Goal: Task Accomplishment & Management: Manage account settings

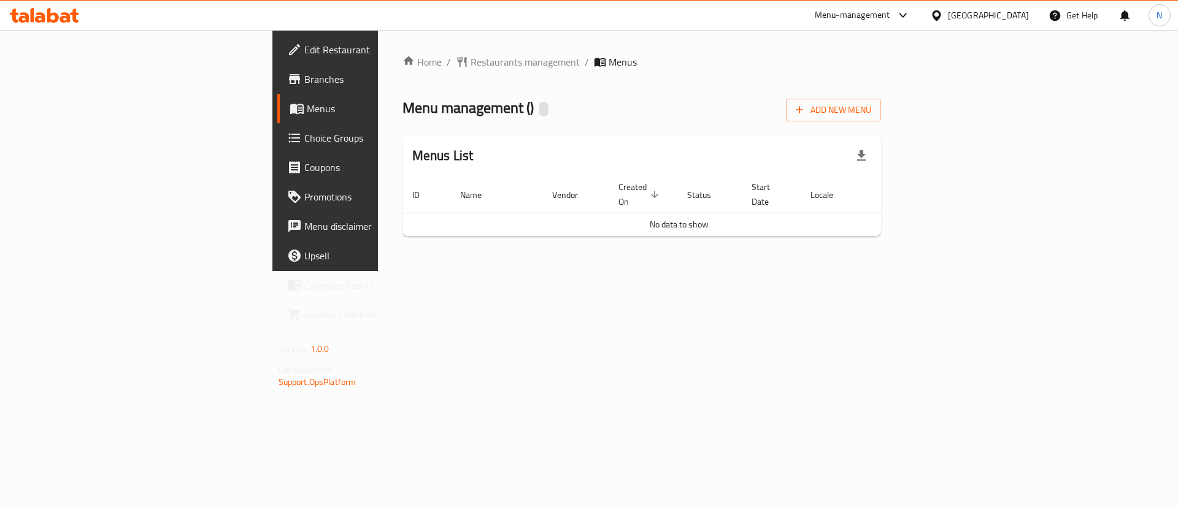
click at [307, 108] on span "Menus" at bounding box center [383, 108] width 153 height 15
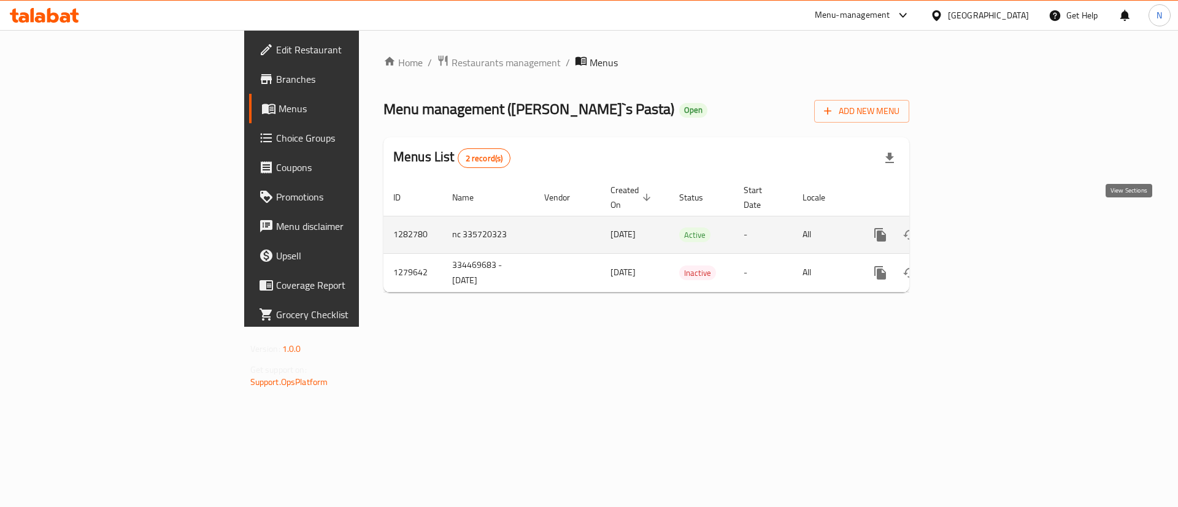
click at [976, 228] on icon "enhanced table" at bounding box center [968, 235] width 15 height 15
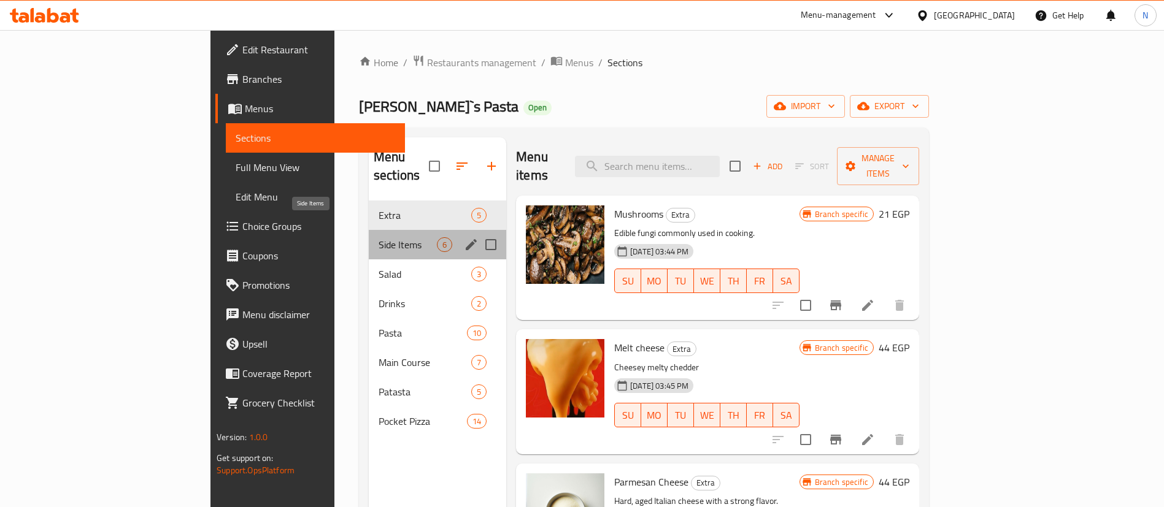
click at [378, 237] on span "Side Items" at bounding box center [407, 244] width 58 height 15
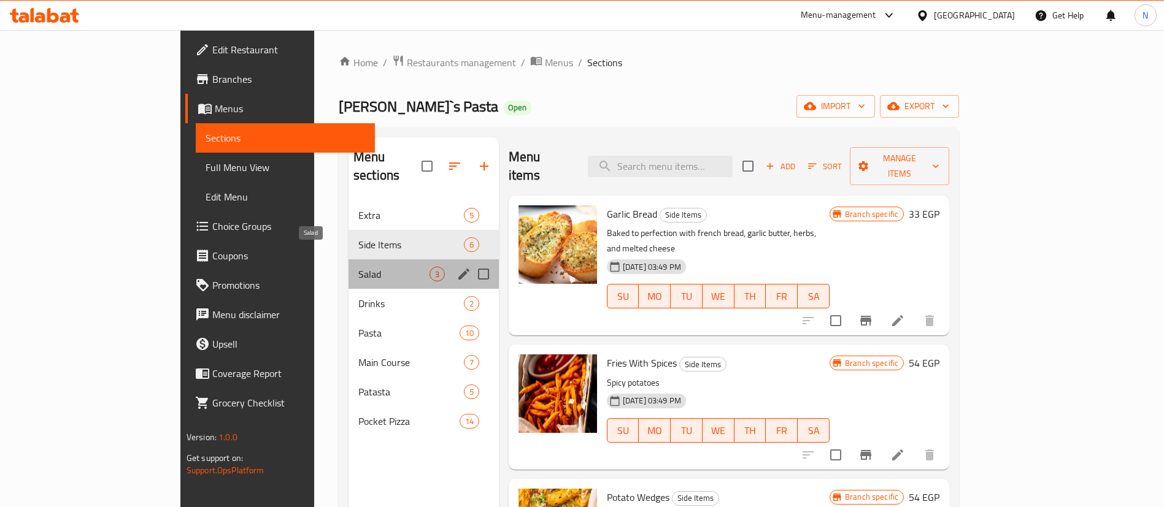
click at [358, 267] on span "Salad" at bounding box center [393, 274] width 71 height 15
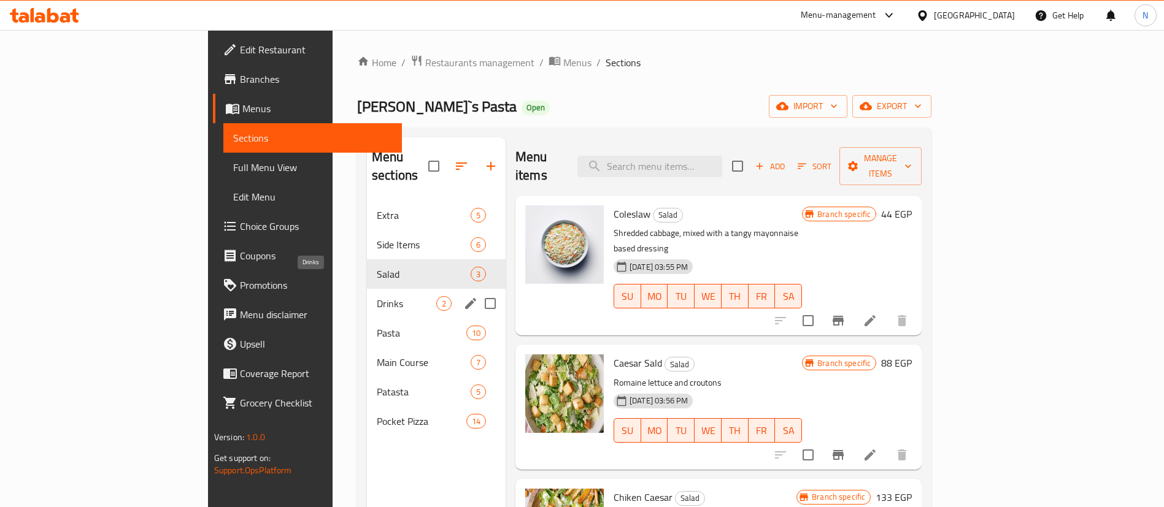
click at [377, 296] on span "Drinks" at bounding box center [406, 303] width 59 height 15
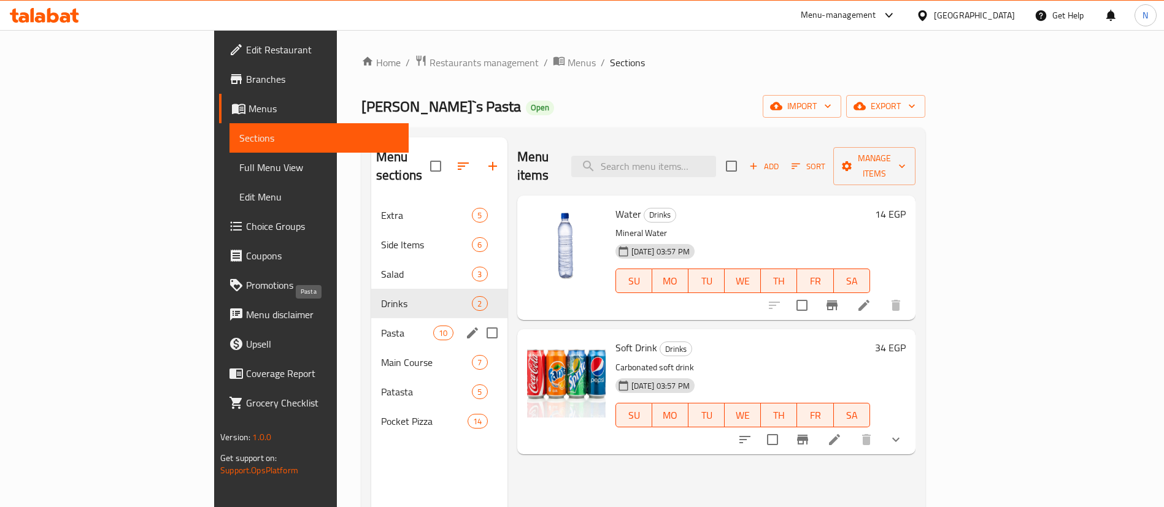
click at [381, 326] on span "Pasta" at bounding box center [407, 333] width 52 height 15
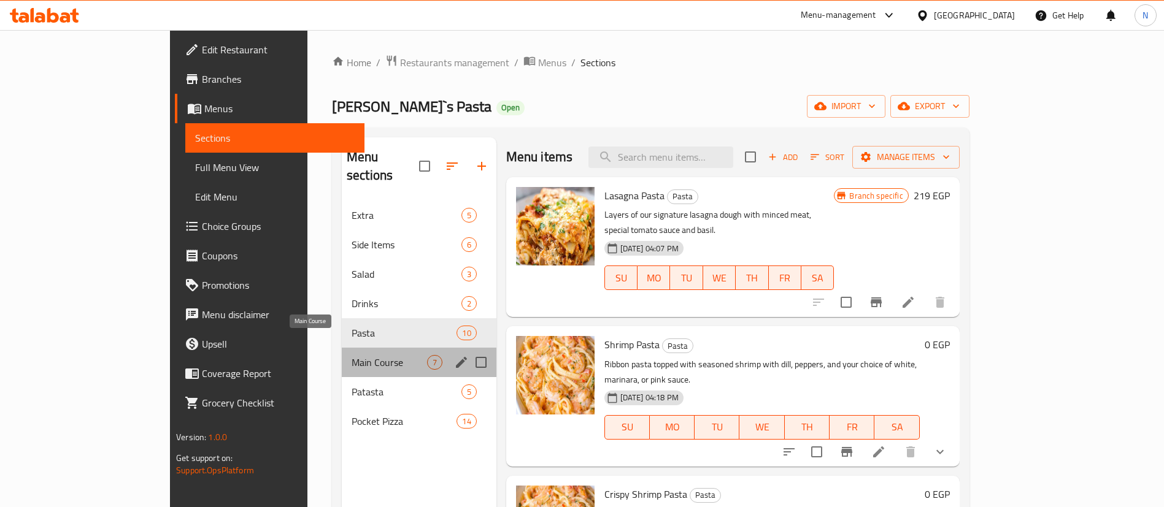
click at [351, 355] on span "Main Course" at bounding box center [388, 362] width 75 height 15
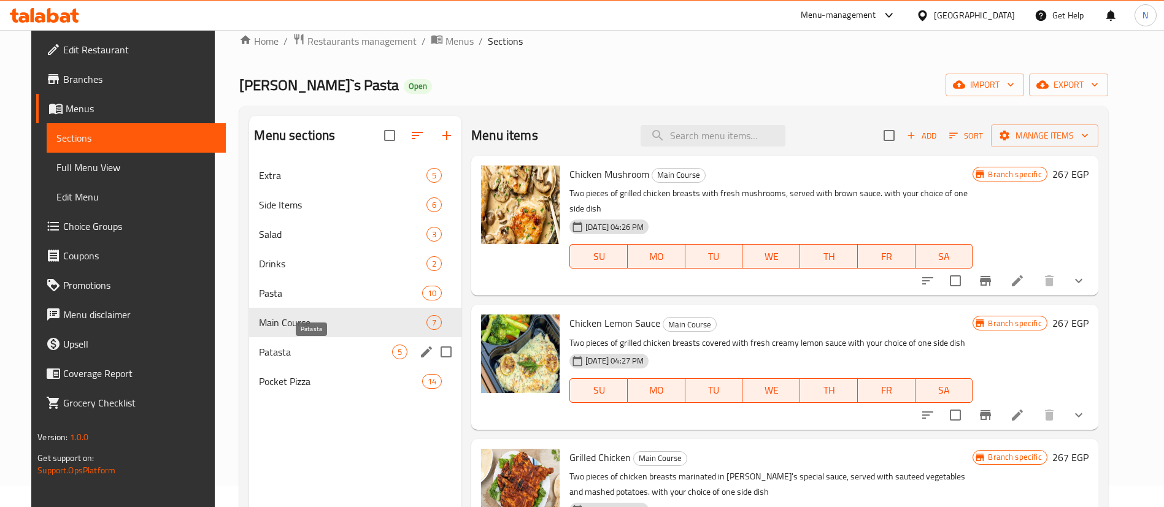
scroll to position [28, 0]
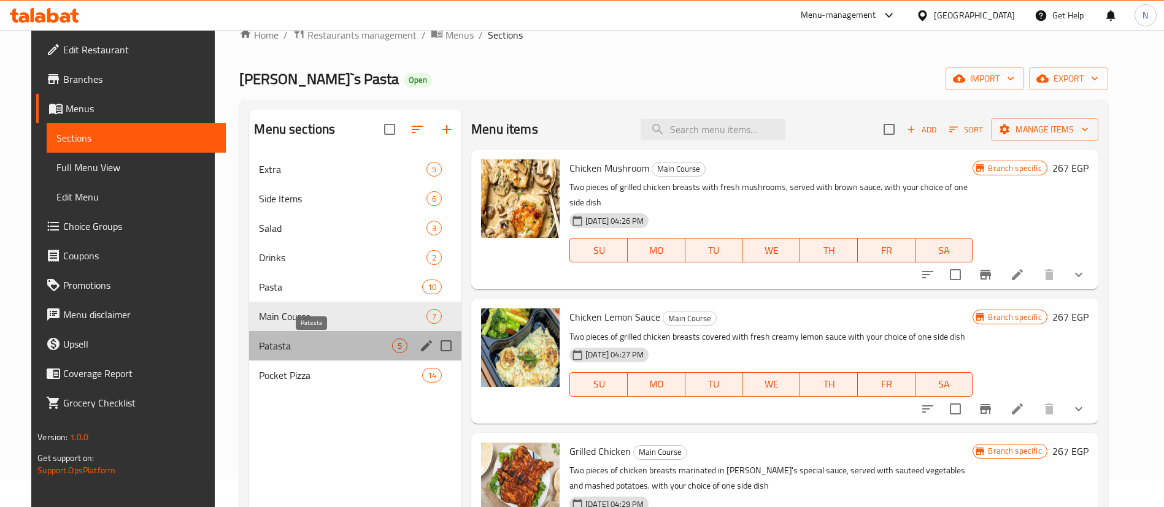
click at [300, 347] on span "Patasta" at bounding box center [325, 346] width 133 height 15
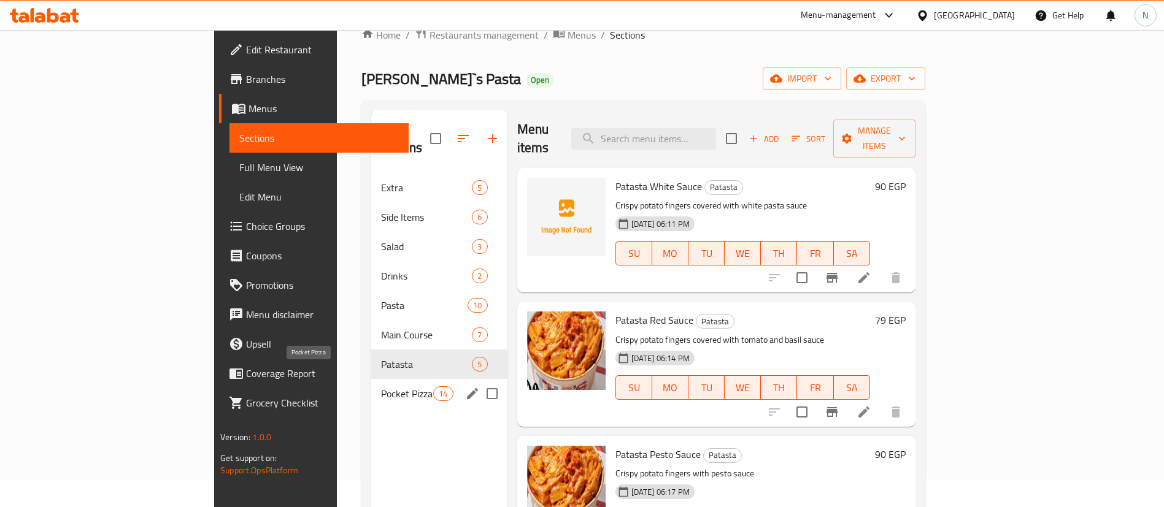
click at [381, 386] on span "Pocket Pizza" at bounding box center [407, 393] width 52 height 15
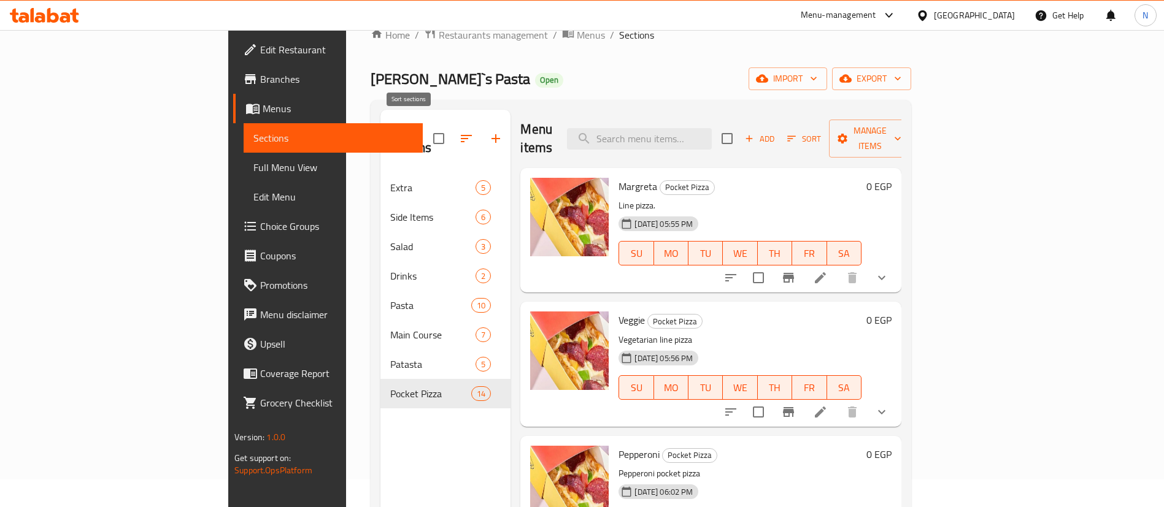
click at [459, 132] on icon "button" at bounding box center [466, 138] width 15 height 15
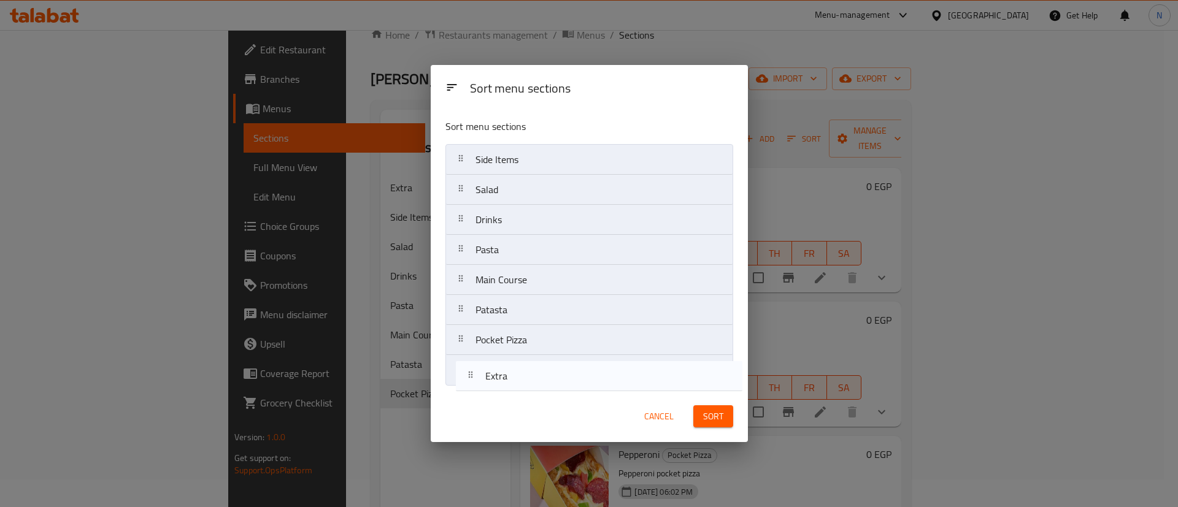
drag, startPoint x: 512, startPoint y: 163, endPoint x: 521, endPoint y: 401, distance: 238.2
click at [521, 401] on div "Sort menu sections Sort menu sections Extra Side Items Salad Drinks Pasta Main …" at bounding box center [589, 254] width 317 height 378
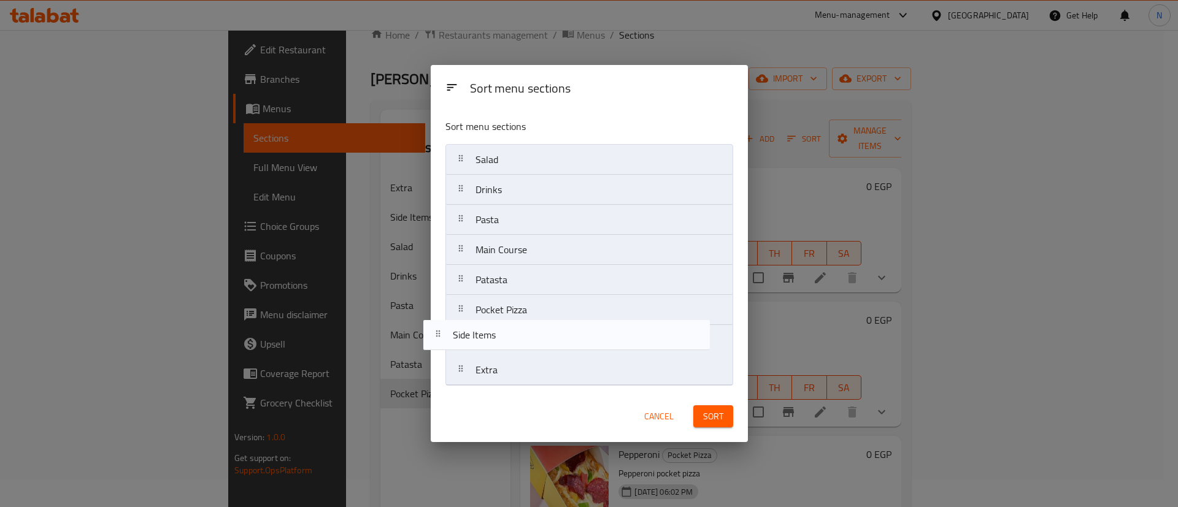
drag, startPoint x: 533, startPoint y: 165, endPoint x: 510, endPoint y: 349, distance: 185.5
click at [510, 349] on nav "Side Items Salad Drinks Pasta Main Course Patasta Pocket Pizza Extra" at bounding box center [589, 265] width 288 height 242
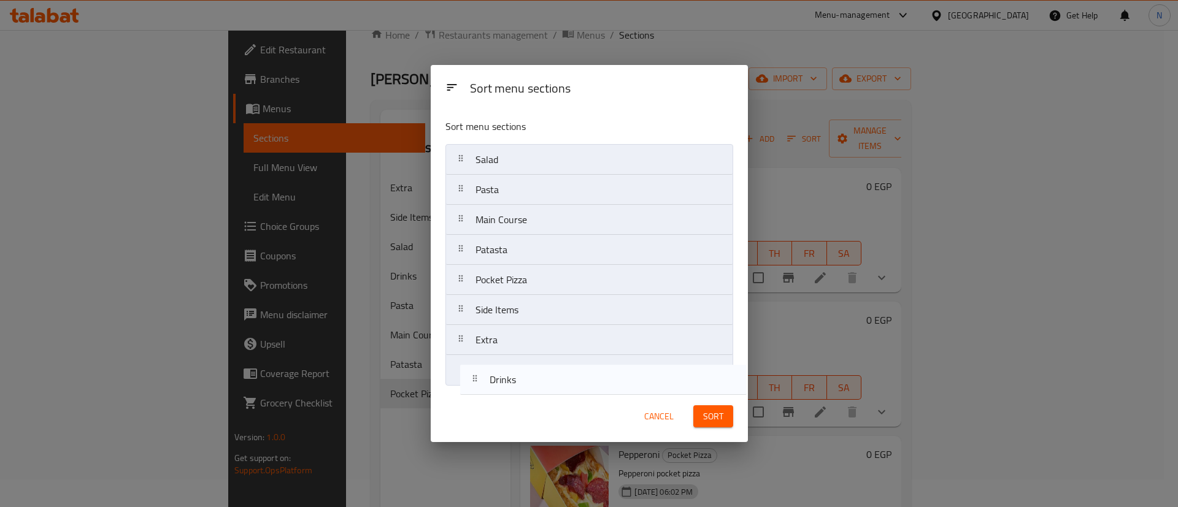
drag, startPoint x: 511, startPoint y: 197, endPoint x: 524, endPoint y: 413, distance: 216.9
click at [524, 413] on div "Sort menu sections Sort menu sections Salad Drinks Pasta Main Course Patasta Po…" at bounding box center [589, 254] width 317 height 378
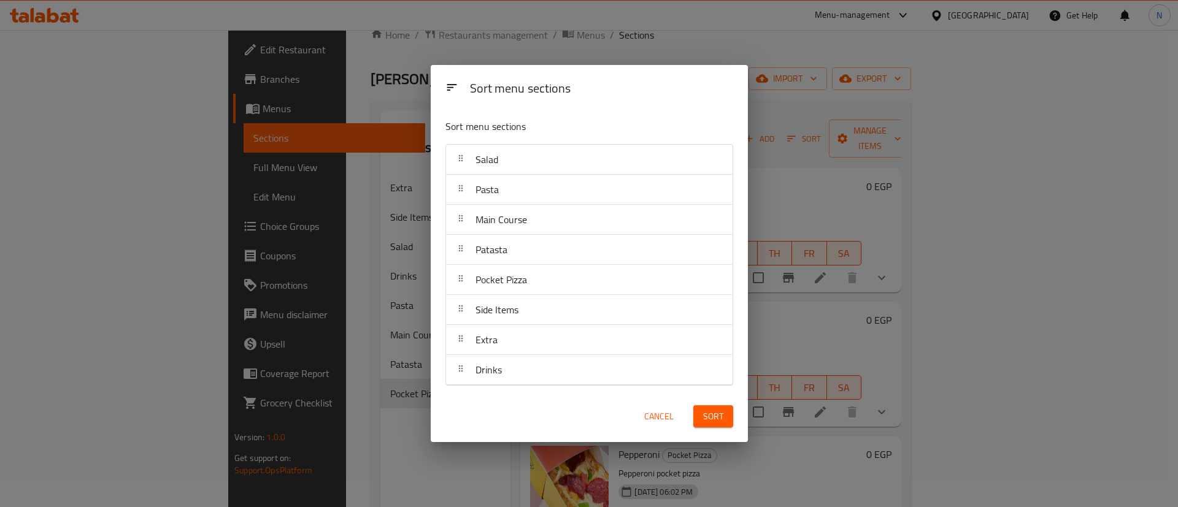
click at [704, 418] on span "Sort" at bounding box center [713, 416] width 20 height 15
